Goal: Use online tool/utility: Utilize a website feature to perform a specific function

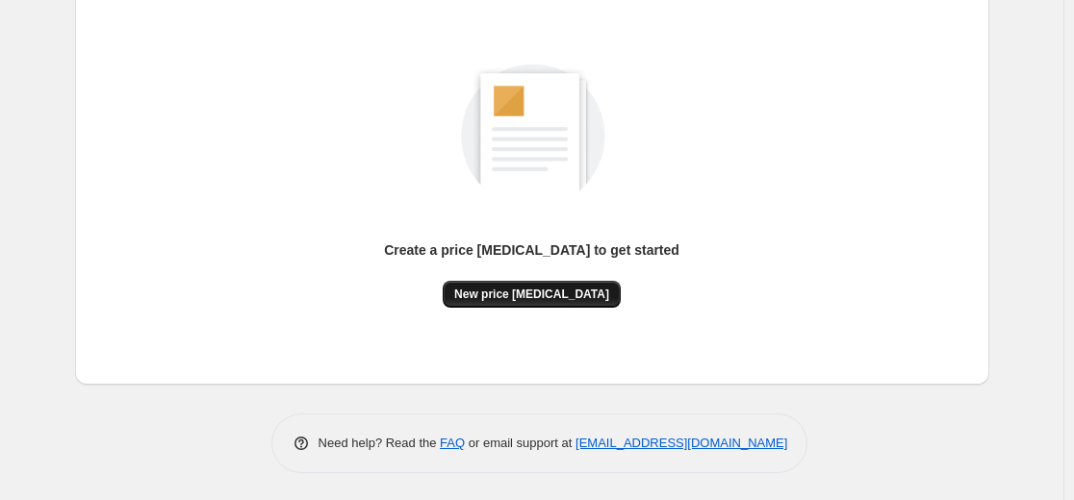
scroll to position [220, 0]
click at [566, 294] on span "New price [MEDICAL_DATA]" at bounding box center [531, 293] width 155 height 15
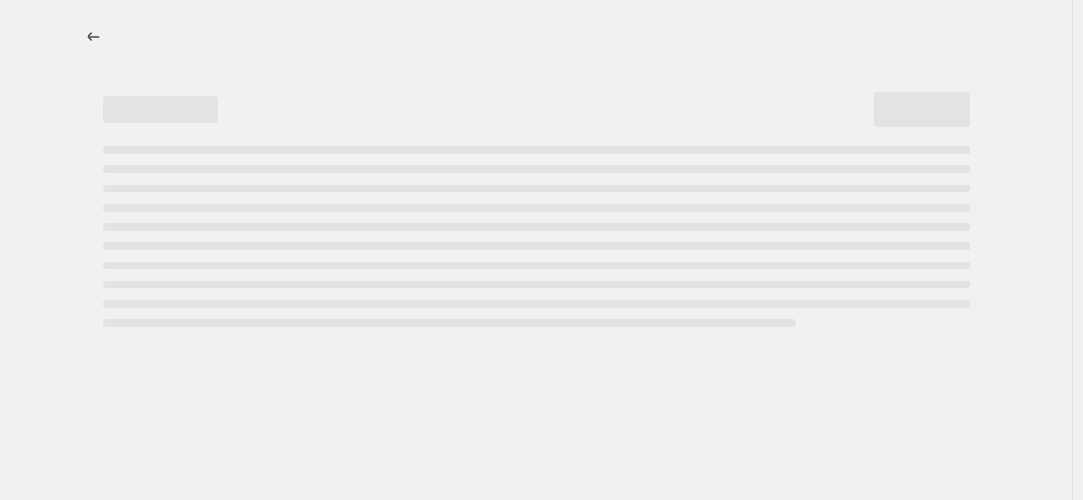
select select "percentage"
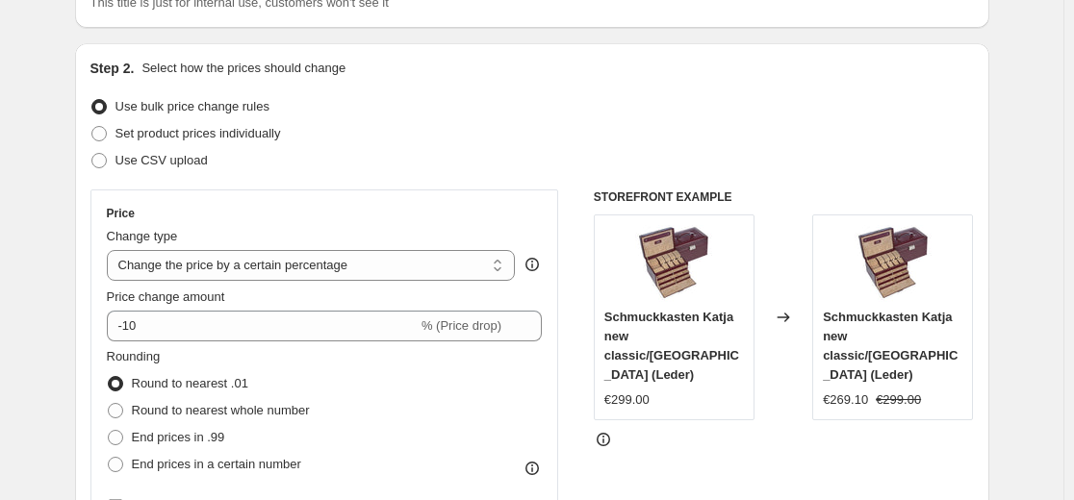
scroll to position [192, 0]
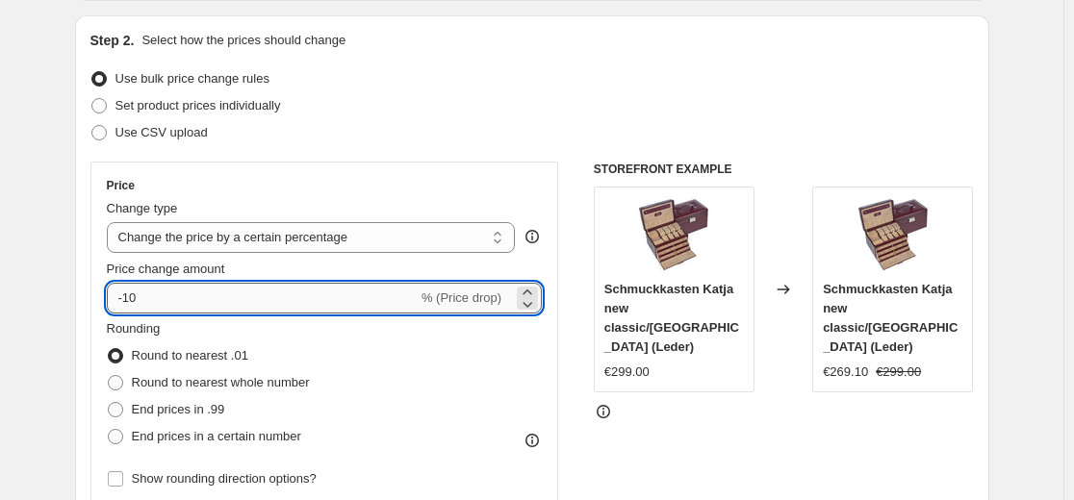
click at [300, 298] on input "-10" at bounding box center [262, 298] width 311 height 31
type input "-1"
type input "-35"
click at [369, 150] on div "Step 2. Select how the prices should change Use bulk price change rules Set pro…" at bounding box center [531, 353] width 883 height 645
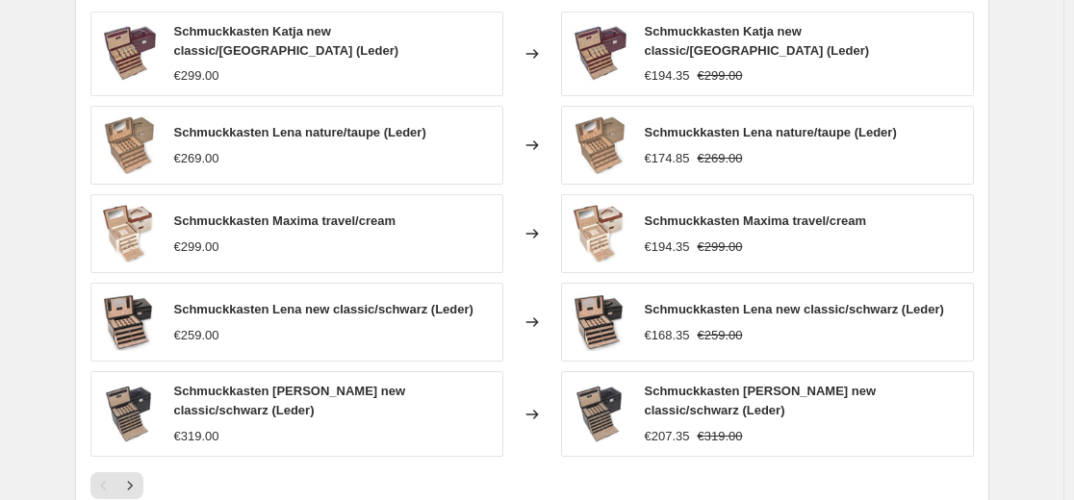
scroll to position [1154, 0]
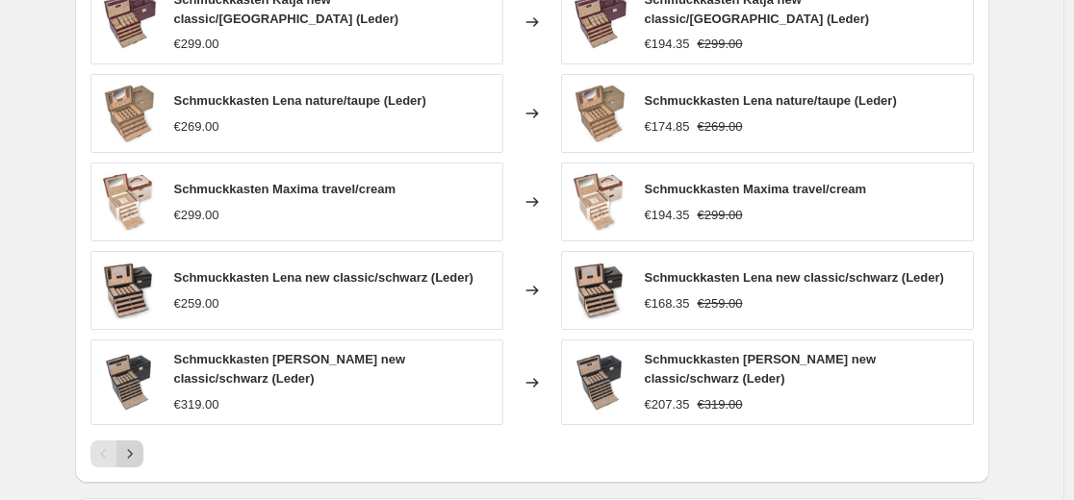
click at [137, 444] on icon "Next" at bounding box center [129, 453] width 19 height 19
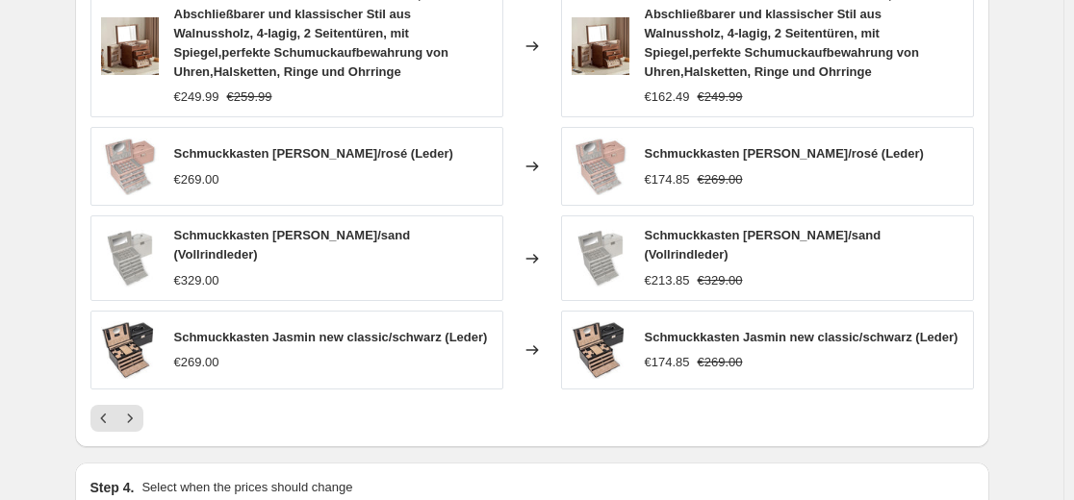
scroll to position [1251, 0]
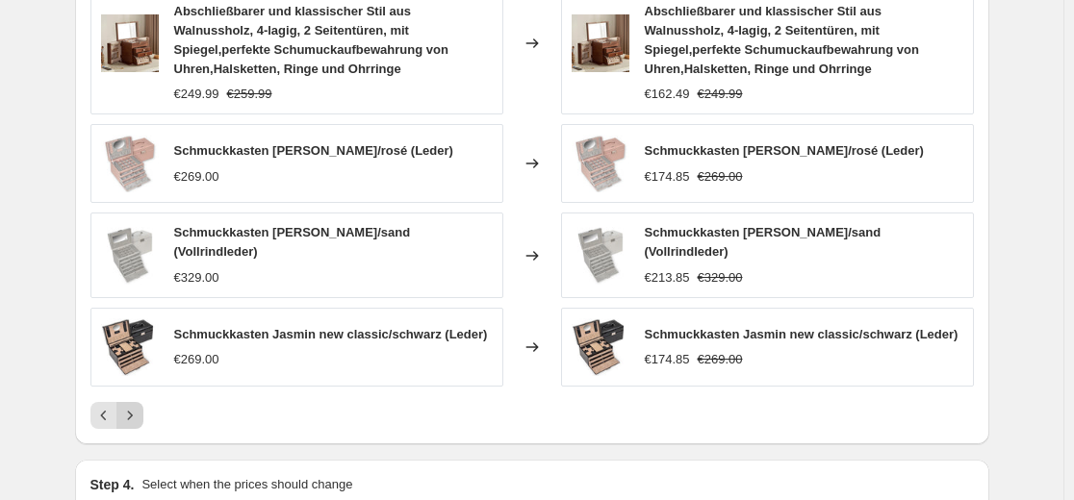
click at [135, 414] on icon "Next" at bounding box center [129, 415] width 19 height 19
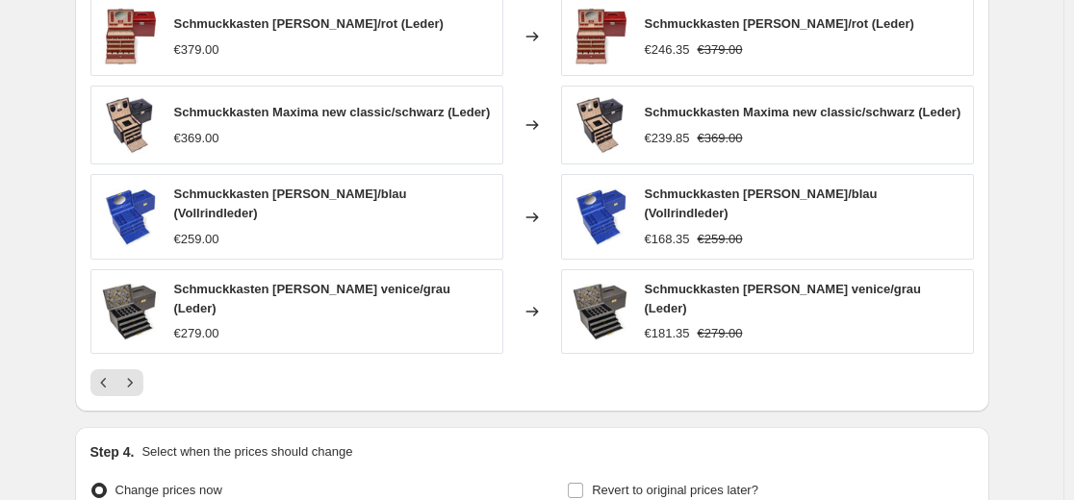
click at [130, 373] on icon "Next" at bounding box center [129, 382] width 19 height 19
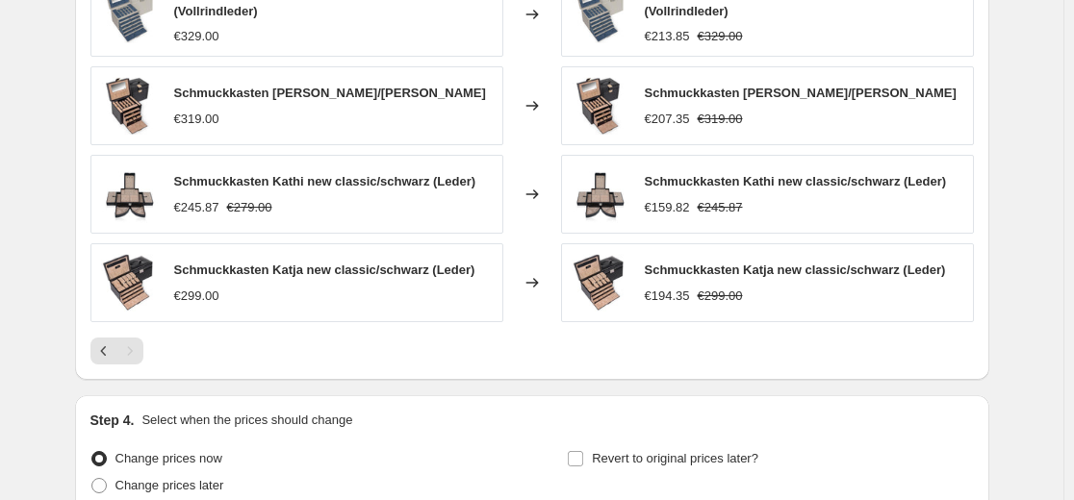
scroll to position [1429, 0]
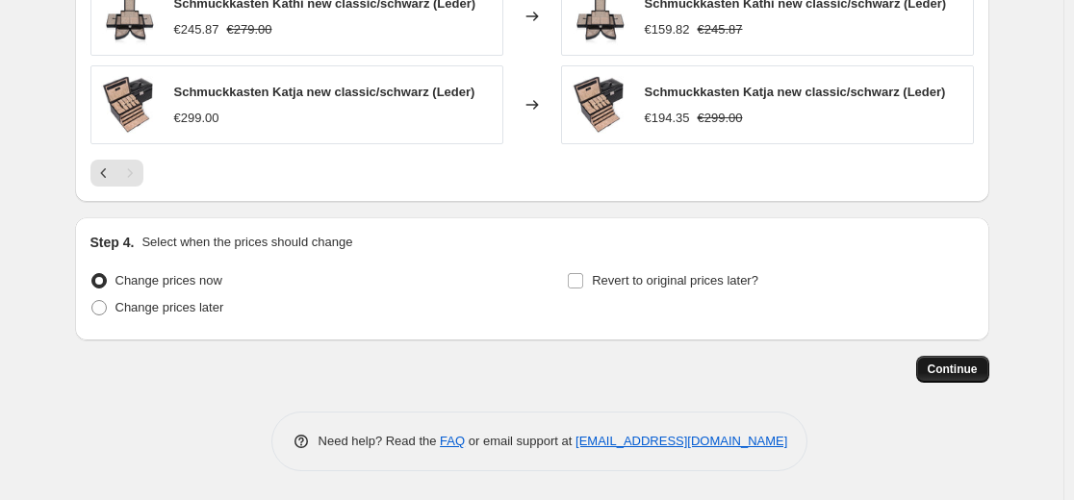
click at [950, 359] on button "Continue" at bounding box center [952, 369] width 73 height 27
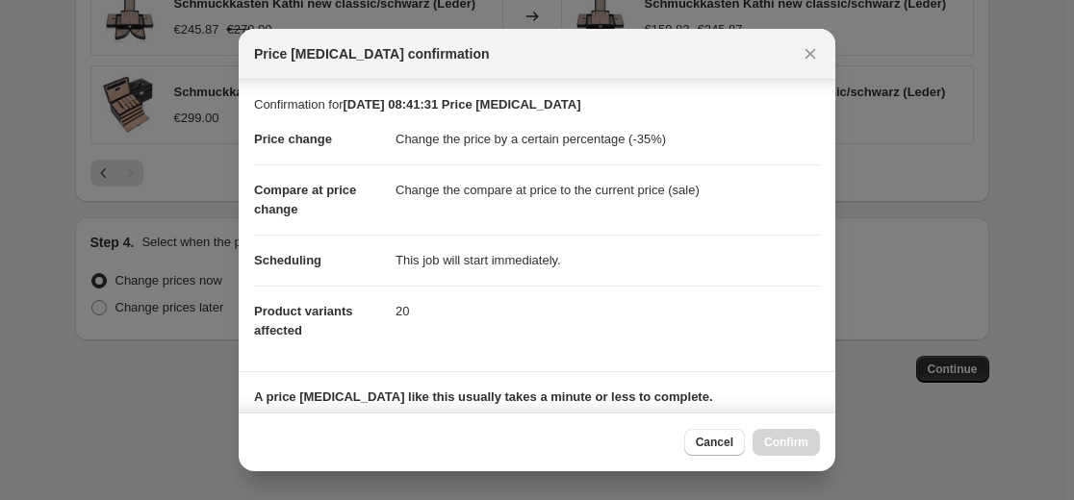
scroll to position [310, 0]
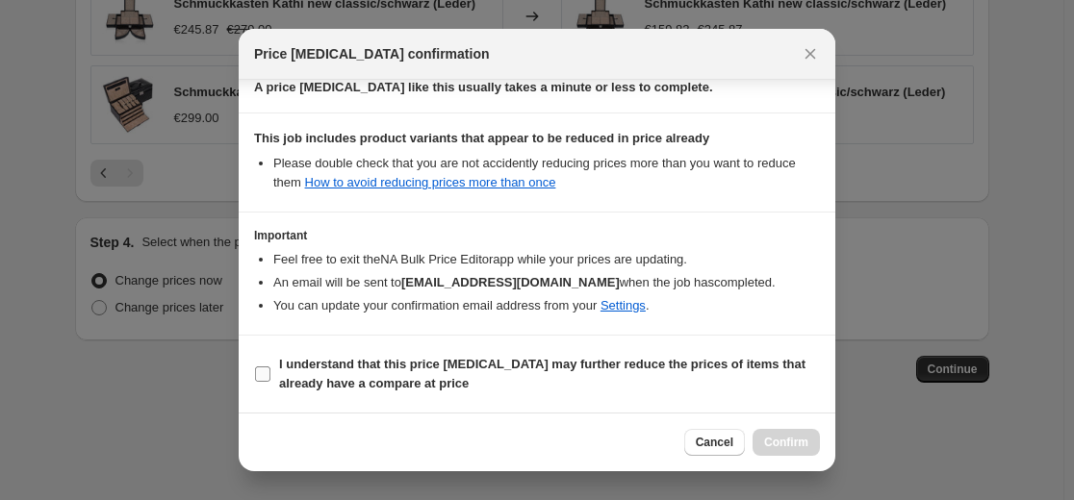
click at [657, 366] on b "I understand that this price [MEDICAL_DATA] may further reduce the prices of it…" at bounding box center [542, 374] width 526 height 34
click at [270, 367] on input "I understand that this price [MEDICAL_DATA] may further reduce the prices of it…" at bounding box center [262, 374] width 15 height 15
checkbox input "true"
click at [803, 446] on span "Confirm" at bounding box center [786, 442] width 44 height 15
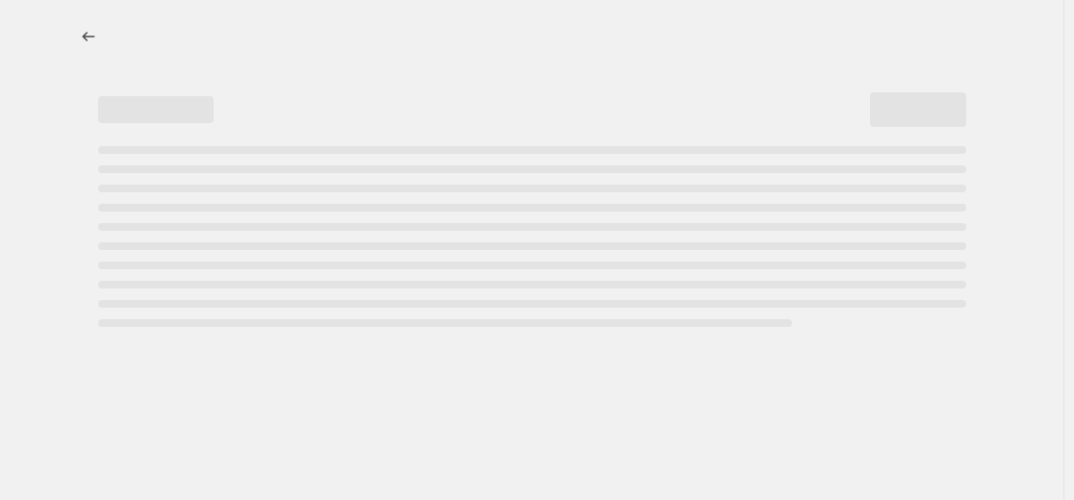
select select "percentage"
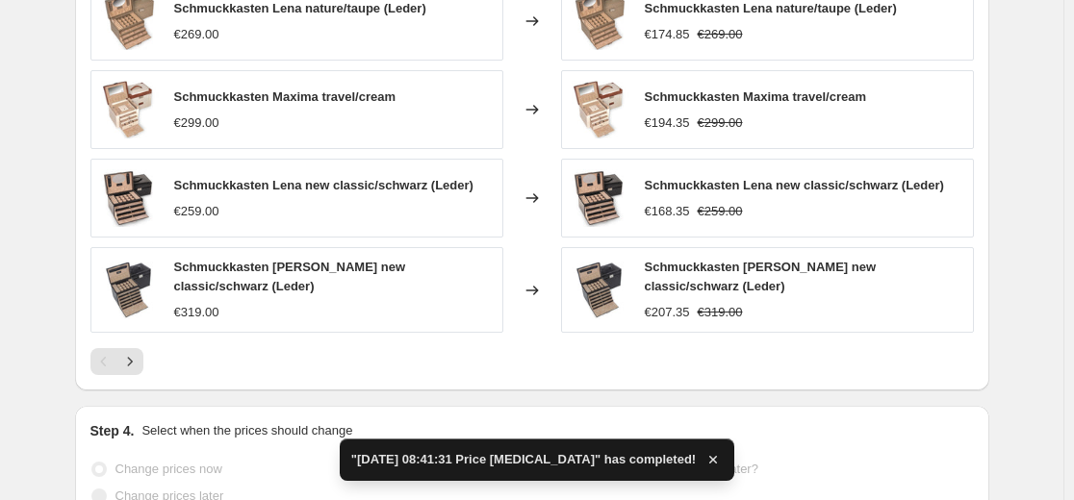
scroll to position [0, 0]
